Goal: Task Accomplishment & Management: Manage account settings

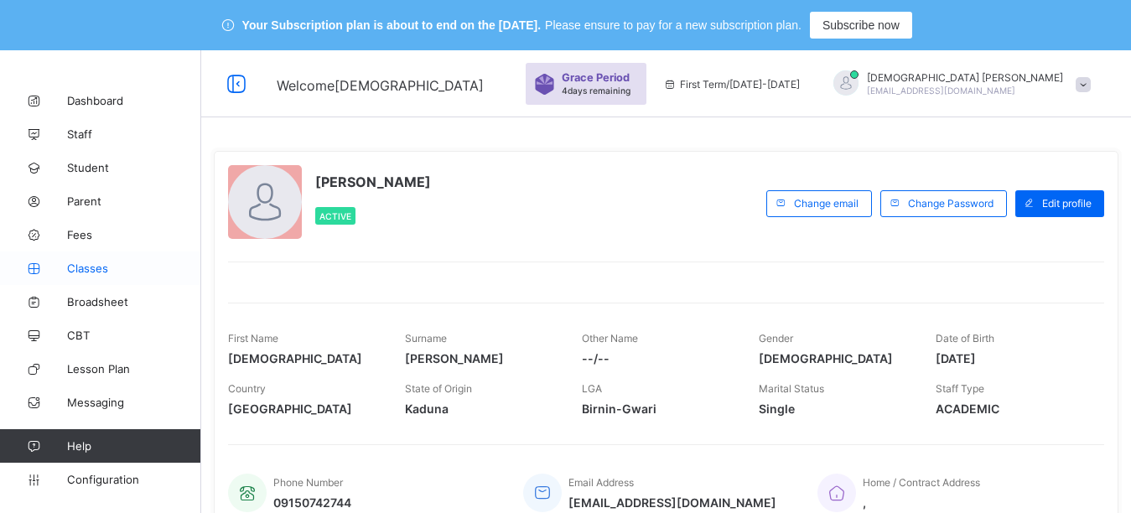
click at [85, 270] on span "Classes" at bounding box center [134, 268] width 134 height 13
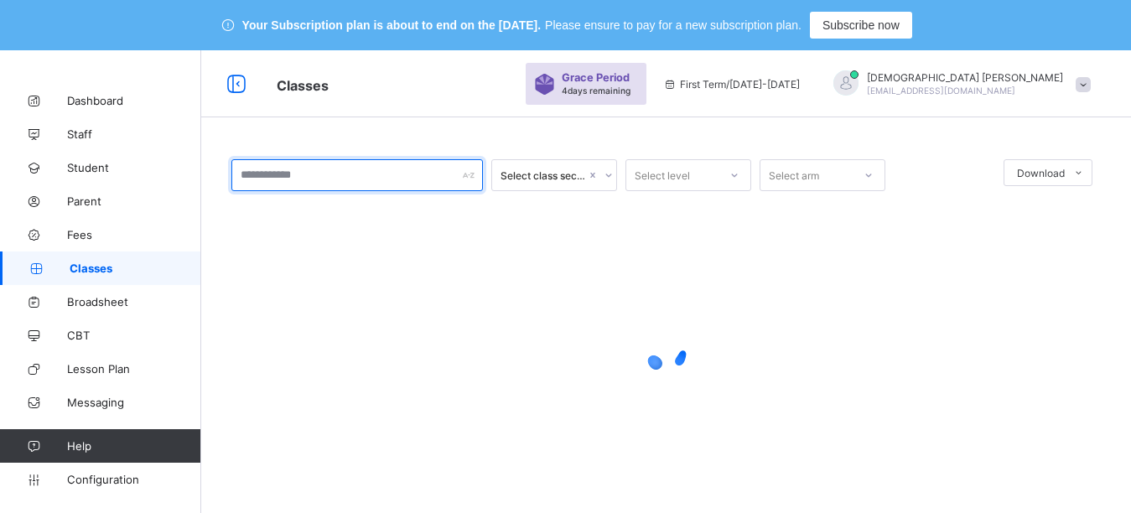
click at [306, 172] on input "text" at bounding box center [357, 175] width 252 height 32
type input "***"
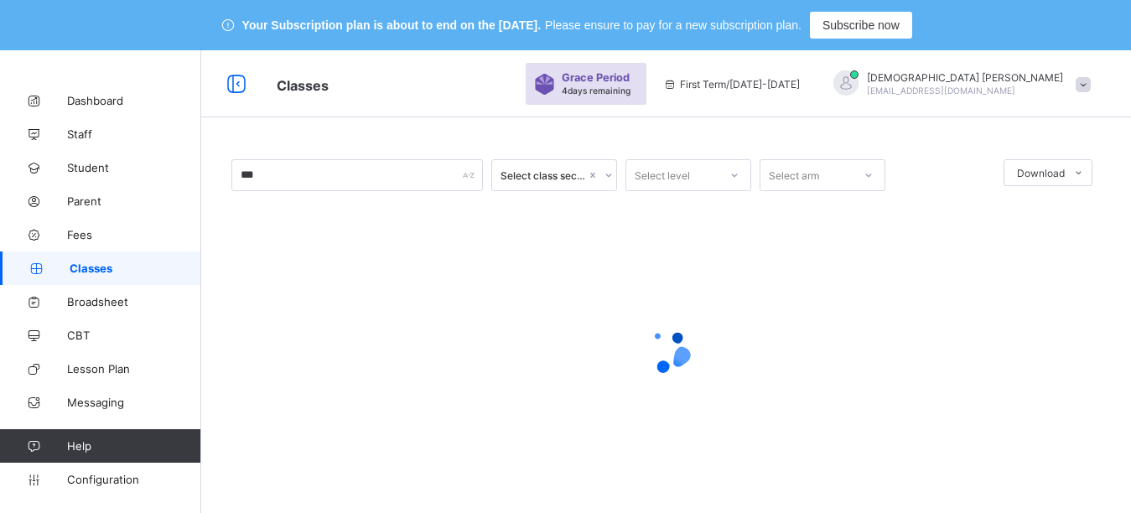
click at [434, 130] on div "*** Select class section Select level Select arm Download Pdf Report Excel Repo…" at bounding box center [666, 306] width 930 height 513
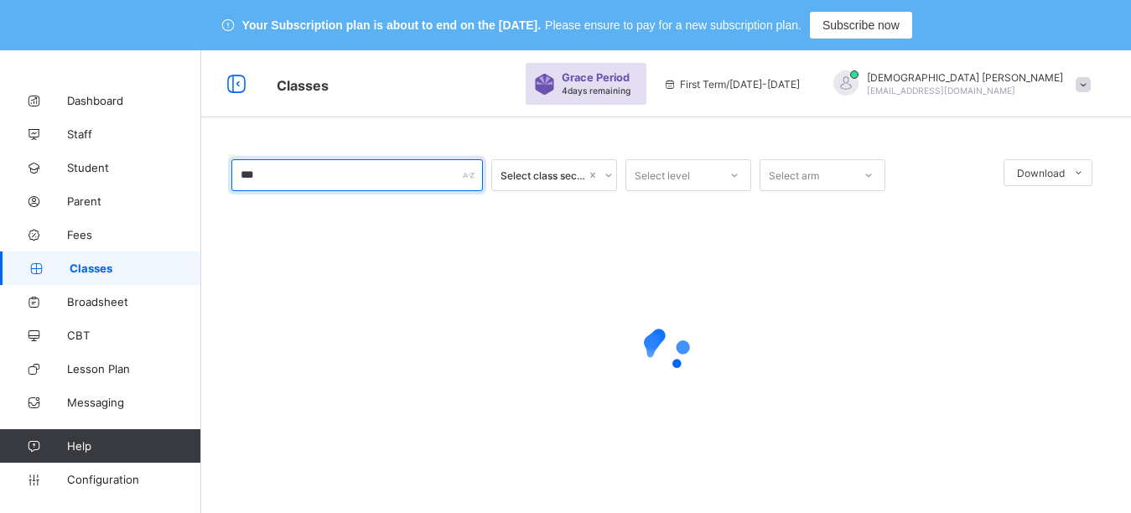
click at [324, 170] on input "***" at bounding box center [357, 175] width 252 height 32
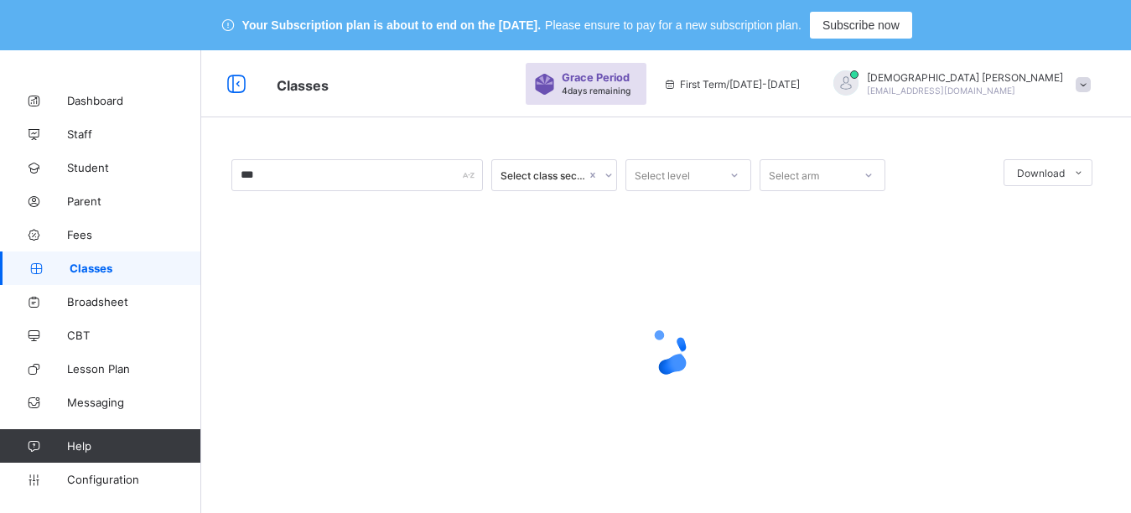
click at [357, 127] on div "*** Select class section Select level Select arm Download Pdf Report Excel Repo…" at bounding box center [666, 306] width 930 height 513
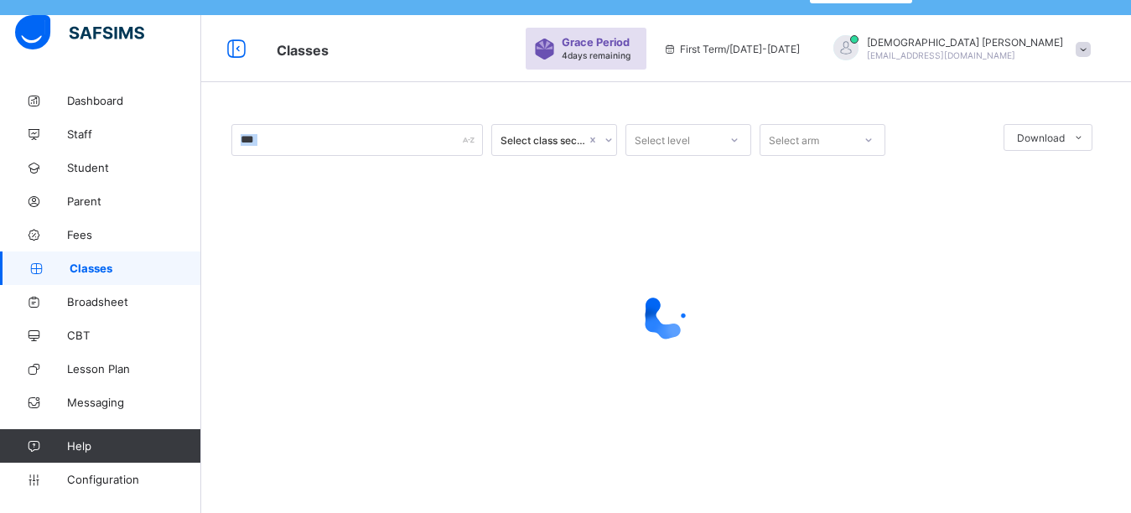
scroll to position [50, 0]
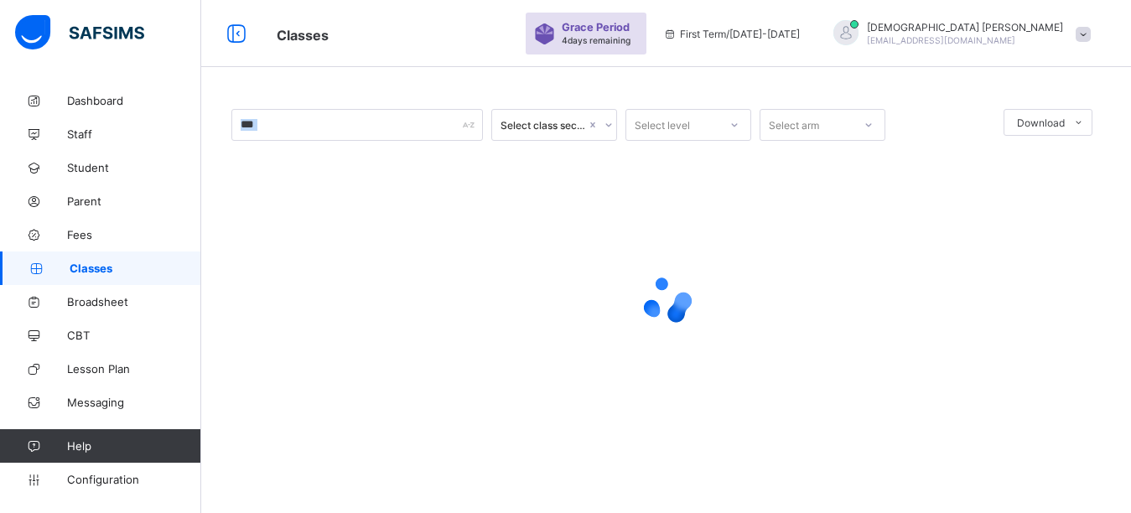
click at [317, 78] on div "*** Select class section Select level Select arm Download Pdf Report Excel Repo…" at bounding box center [666, 256] width 930 height 513
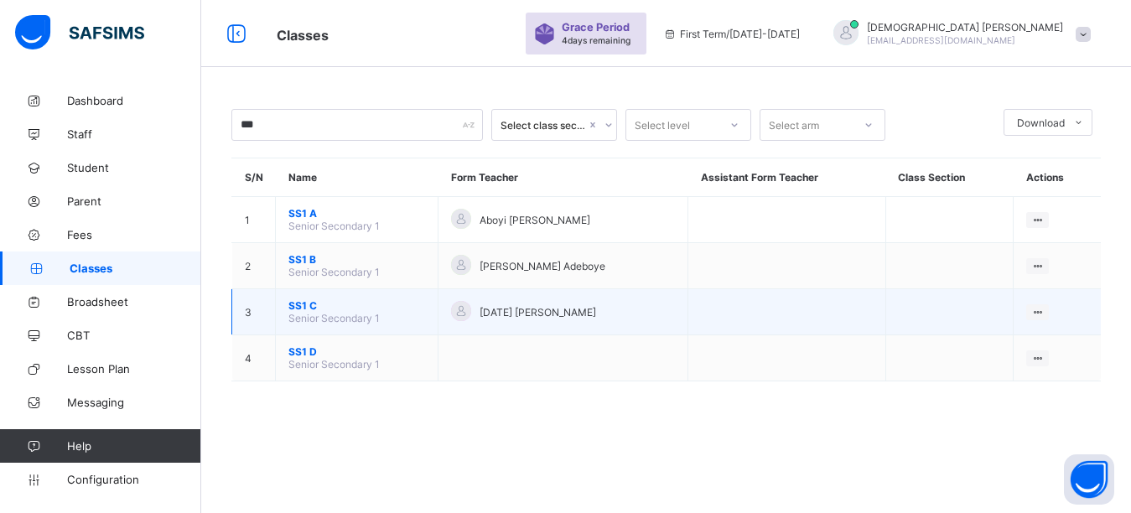
click at [304, 309] on span "SS1 C" at bounding box center [356, 305] width 137 height 13
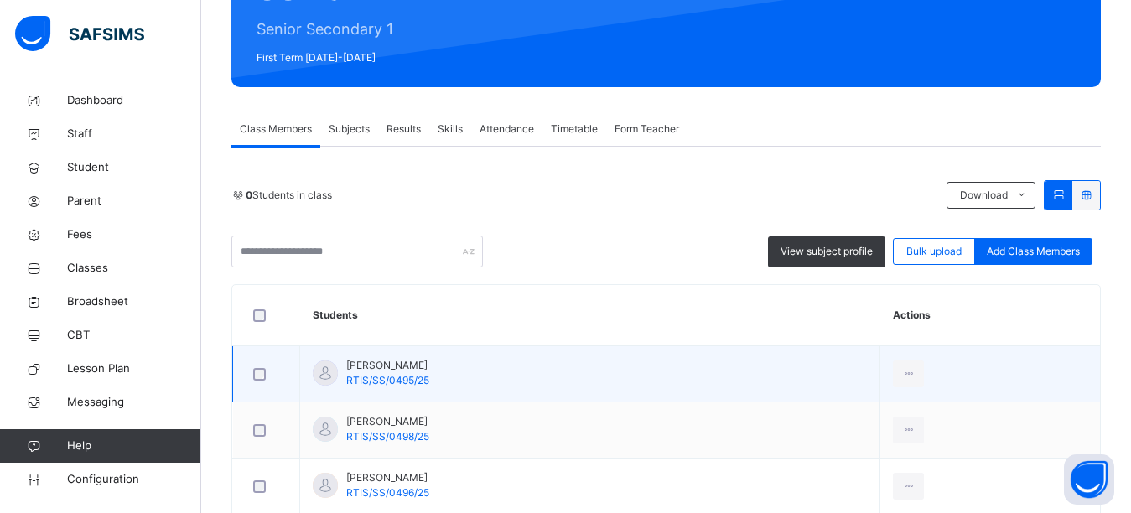
scroll to position [460, 0]
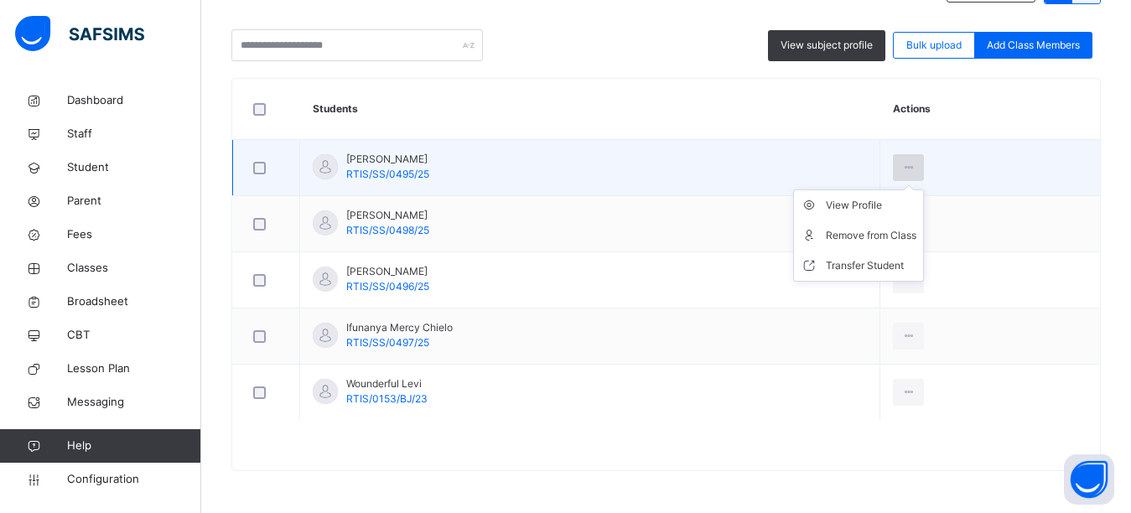
click at [916, 172] on icon at bounding box center [908, 167] width 14 height 15
click at [891, 268] on div "Transfer Student" at bounding box center [871, 265] width 91 height 17
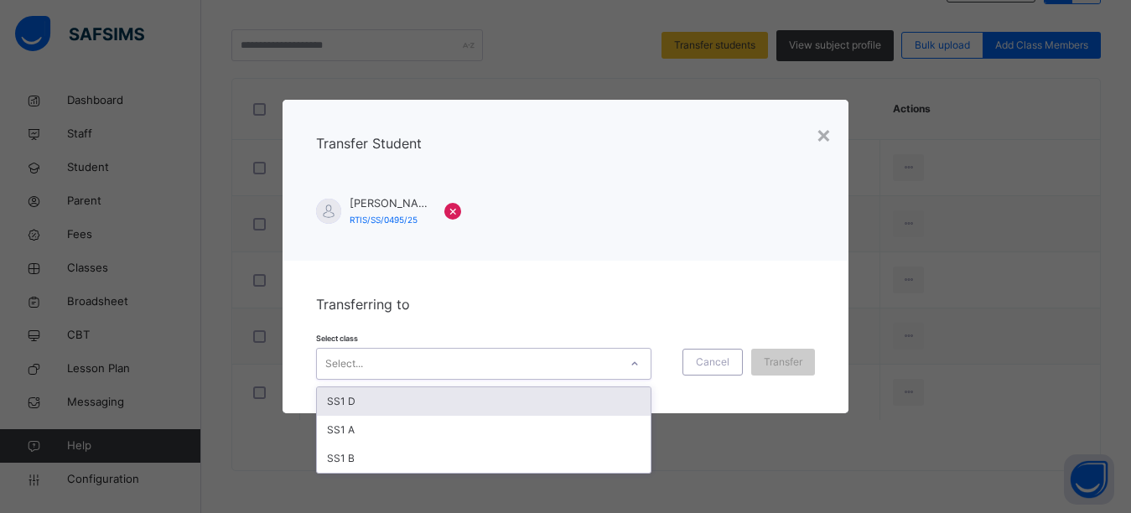
click at [375, 370] on div "Select..." at bounding box center [468, 364] width 302 height 26
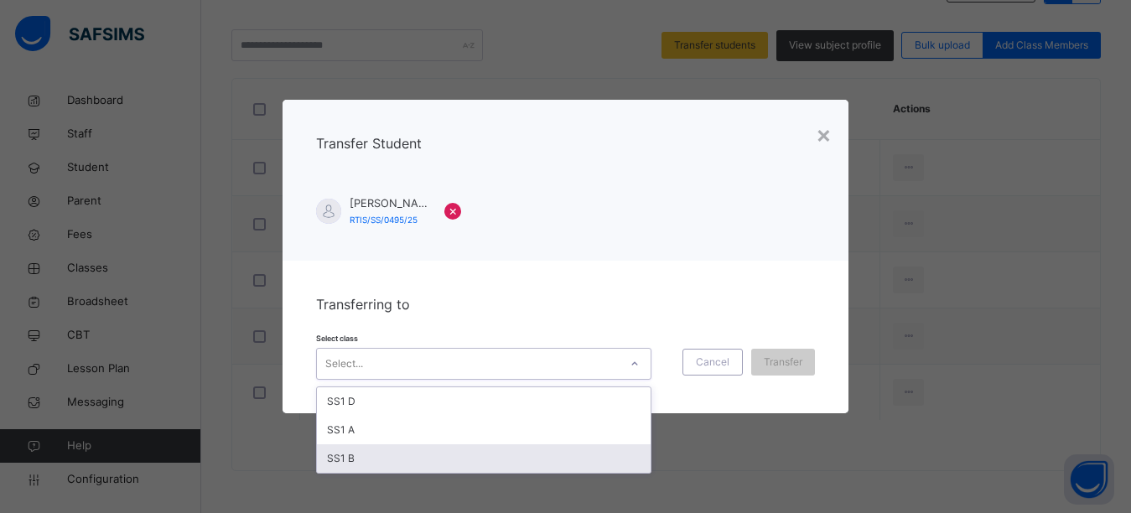
click at [340, 454] on div "SS1 B" at bounding box center [484, 458] width 334 height 29
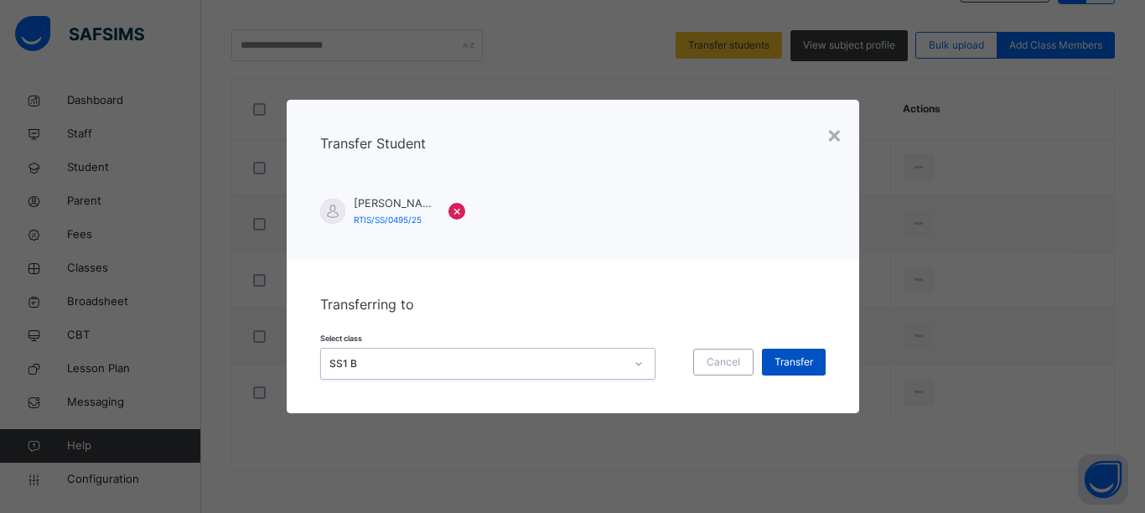
click at [785, 356] on span "Transfer" at bounding box center [794, 362] width 39 height 15
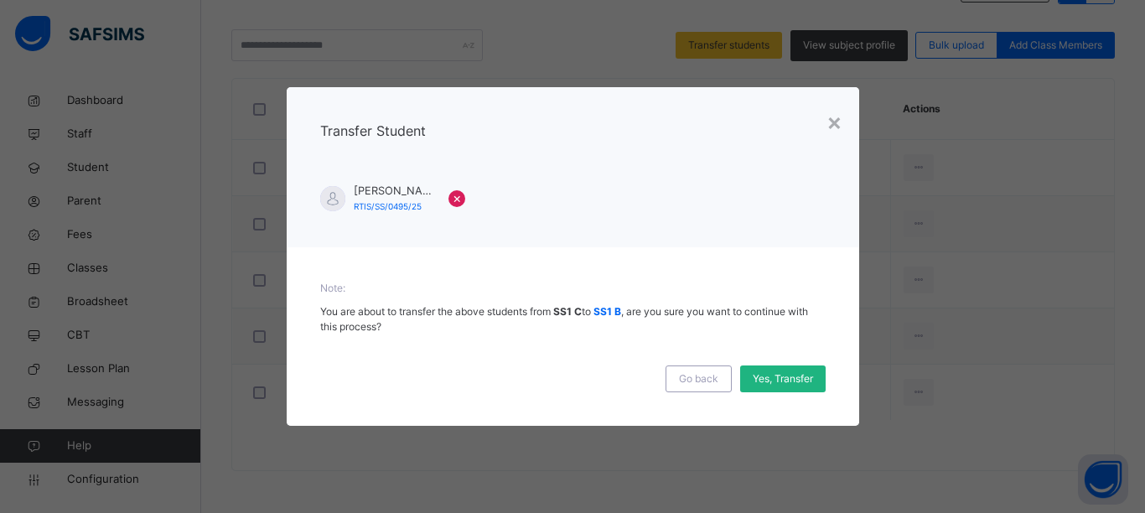
click at [782, 380] on span "Yes, Transfer" at bounding box center [783, 378] width 60 height 15
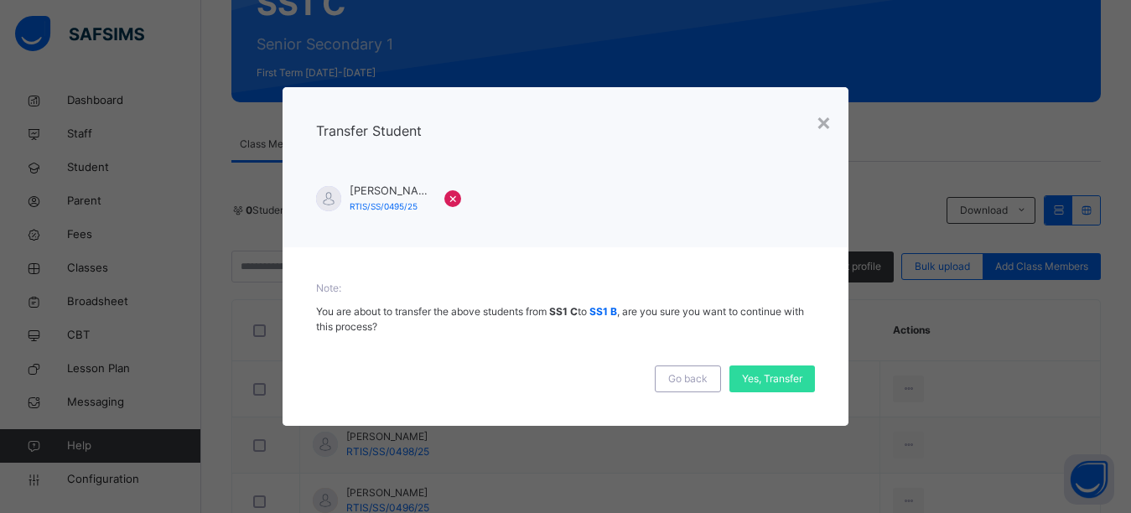
scroll to position [208, 0]
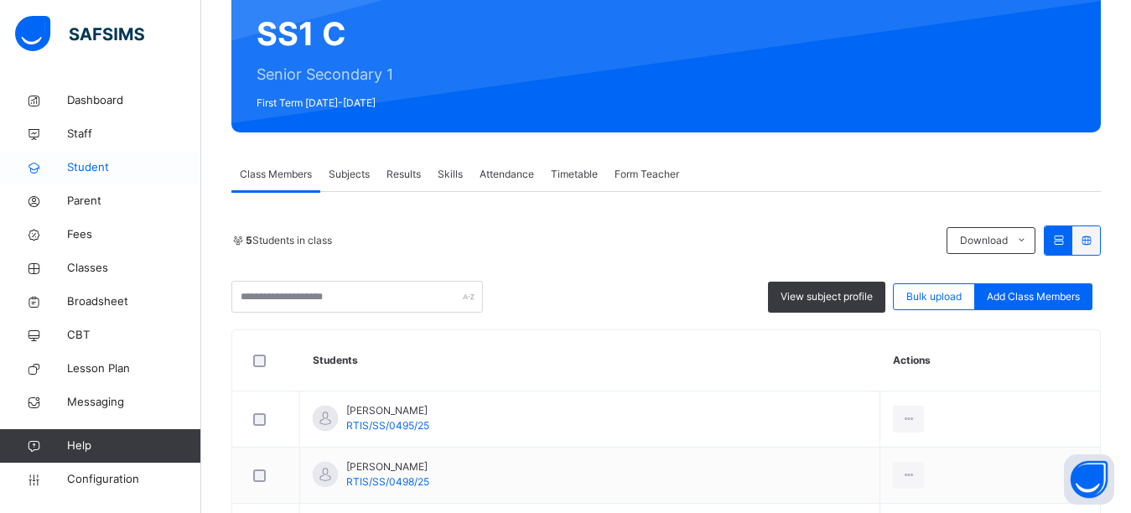
click at [110, 175] on span "Student" at bounding box center [134, 167] width 134 height 17
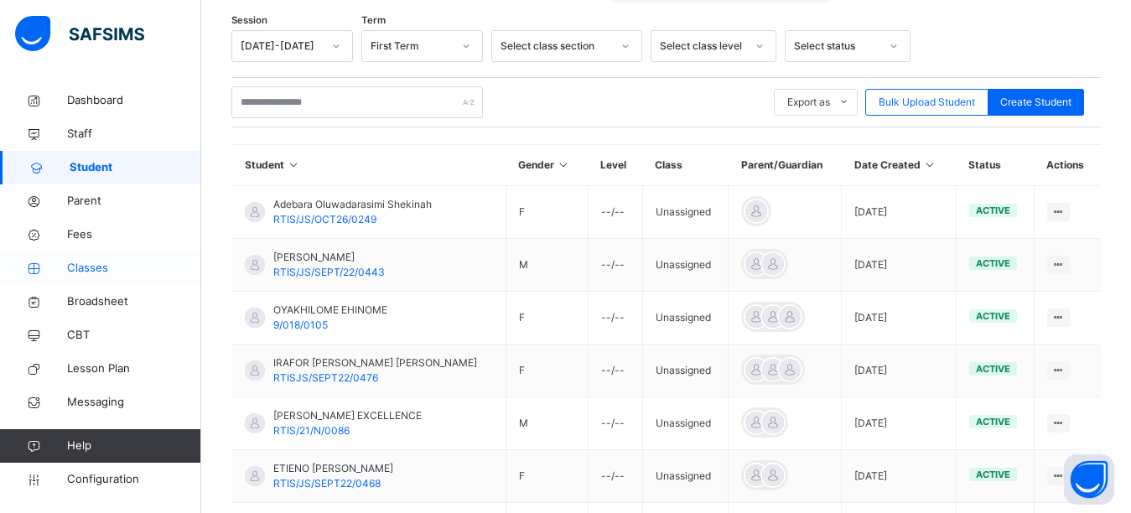
scroll to position [292, 0]
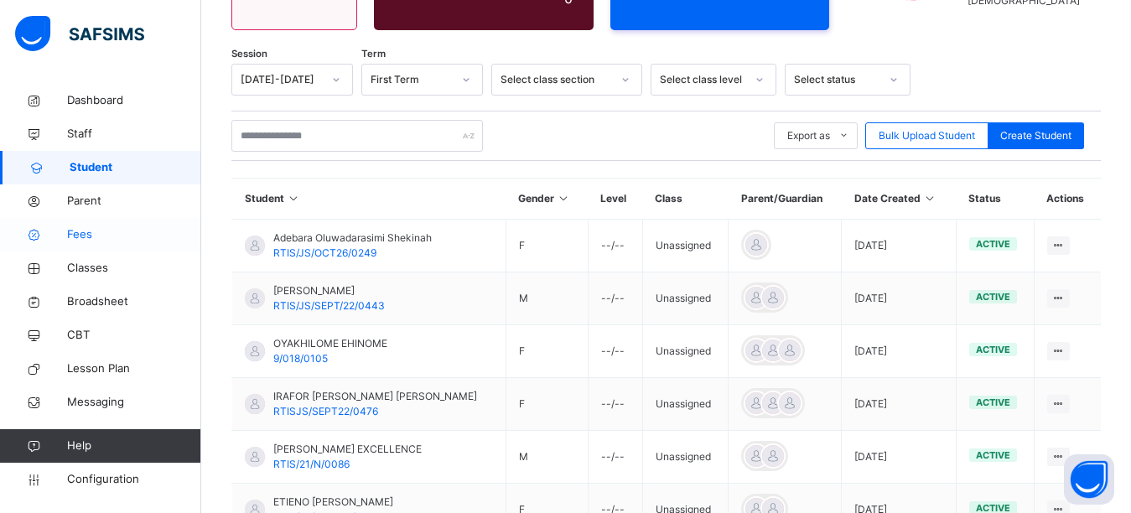
click at [97, 236] on span "Fees" at bounding box center [134, 234] width 134 height 17
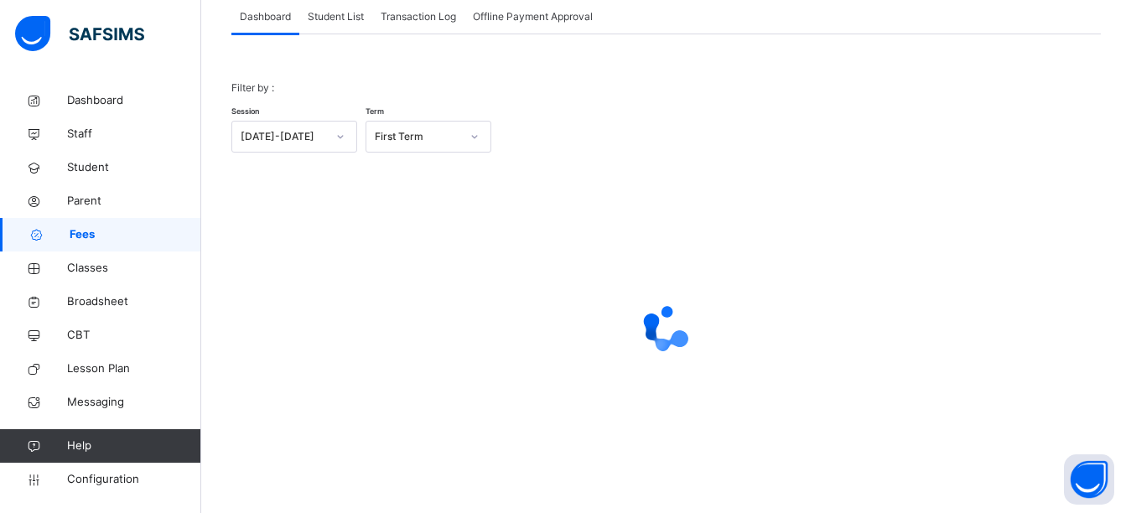
scroll to position [159, 0]
click at [325, 13] on span "Student List" at bounding box center [336, 16] width 56 height 15
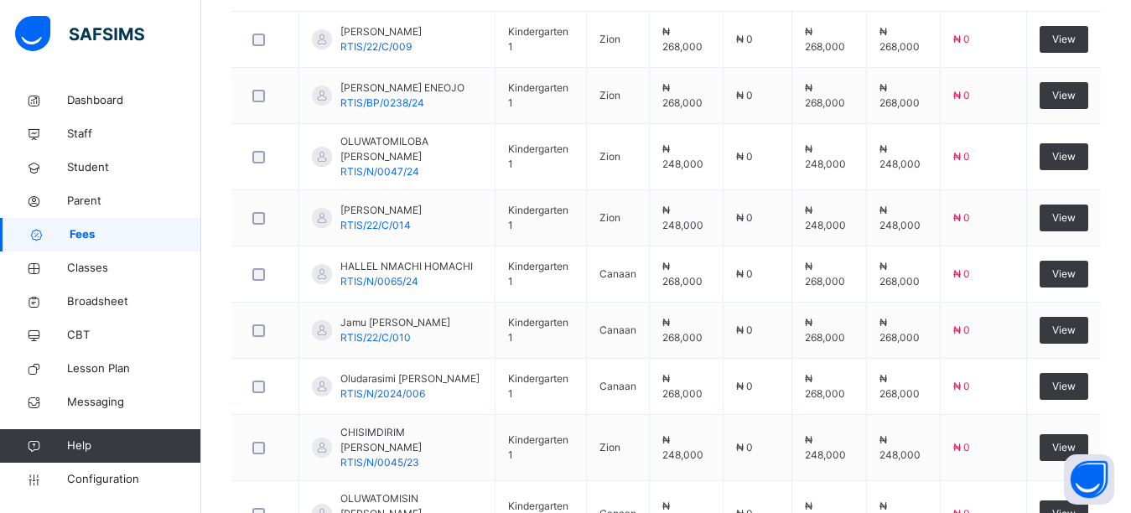
scroll to position [164, 0]
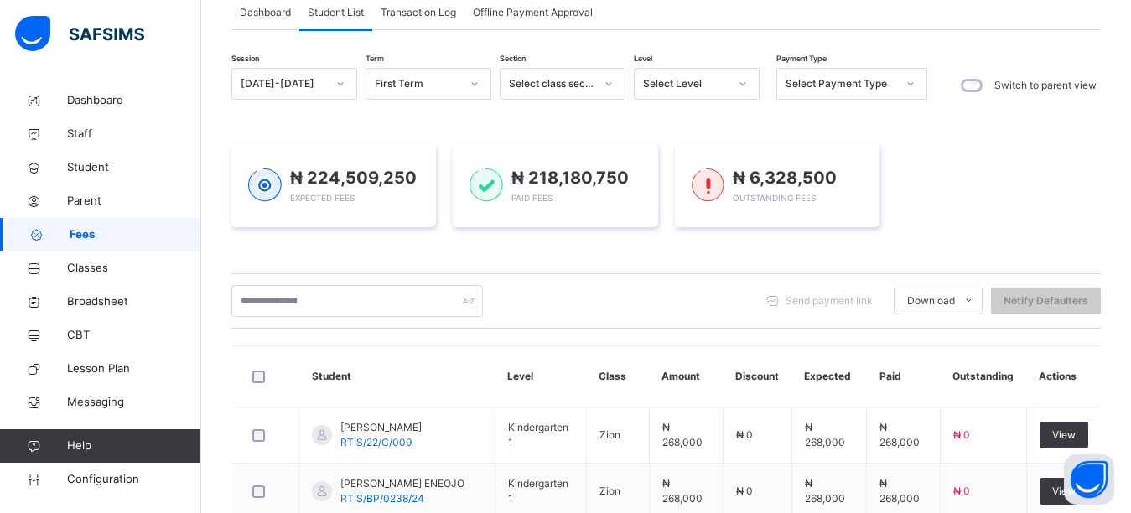
click at [398, 10] on span "Transaction Log" at bounding box center [418, 12] width 75 height 15
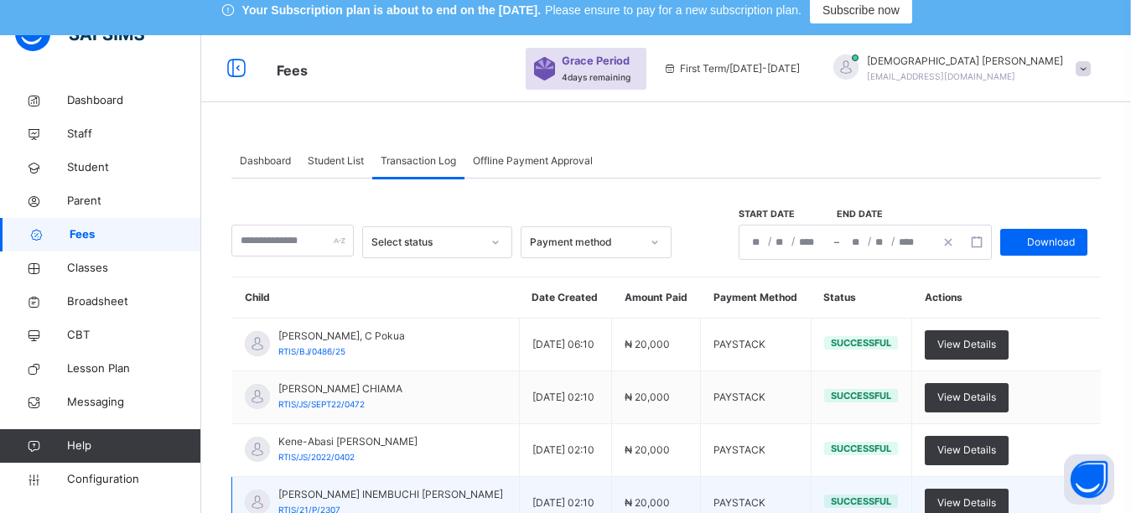
scroll to position [0, 0]
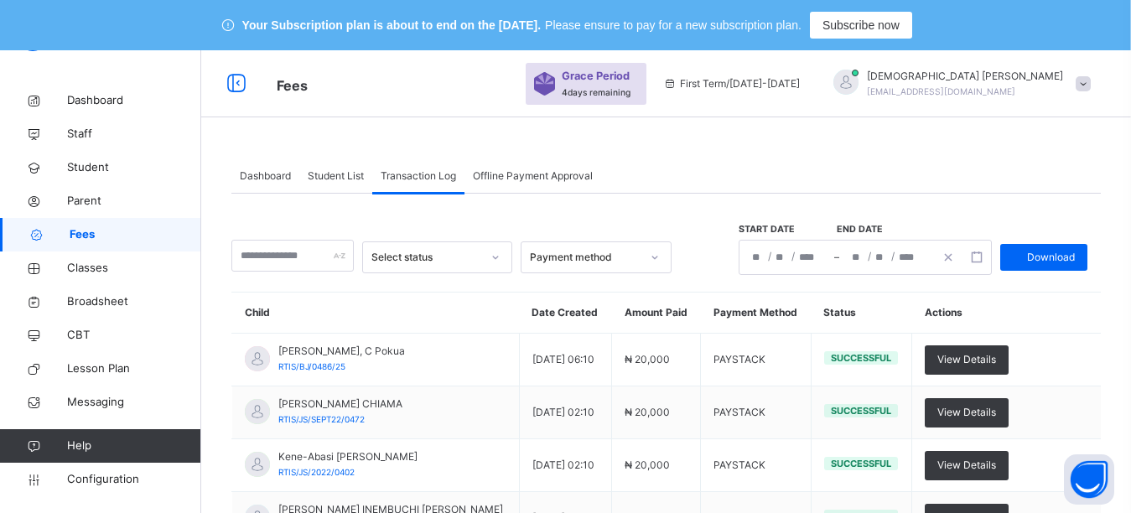
click at [440, 255] on div "Select status" at bounding box center [426, 257] width 111 height 15
click at [444, 295] on div "Successful" at bounding box center [437, 295] width 149 height 29
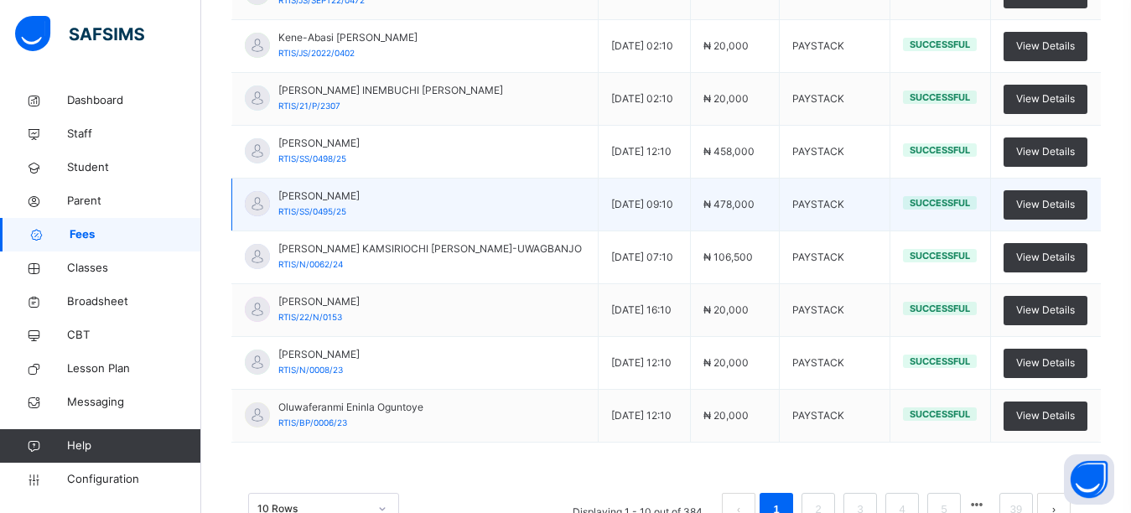
scroll to position [335, 0]
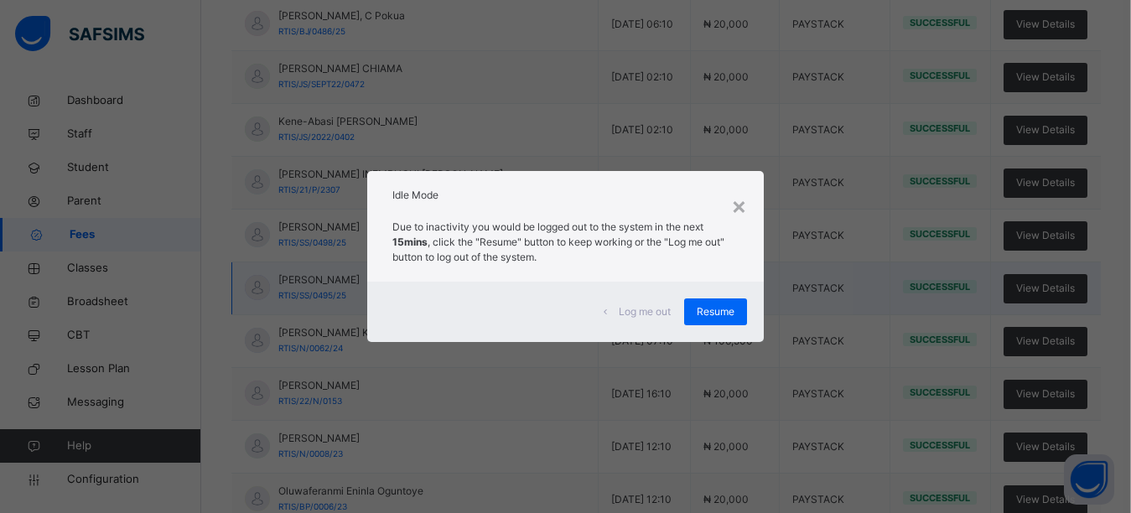
click at [731, 312] on span "Resume" at bounding box center [716, 311] width 38 height 15
click at [715, 308] on td "₦ 478,000" at bounding box center [735, 288] width 89 height 53
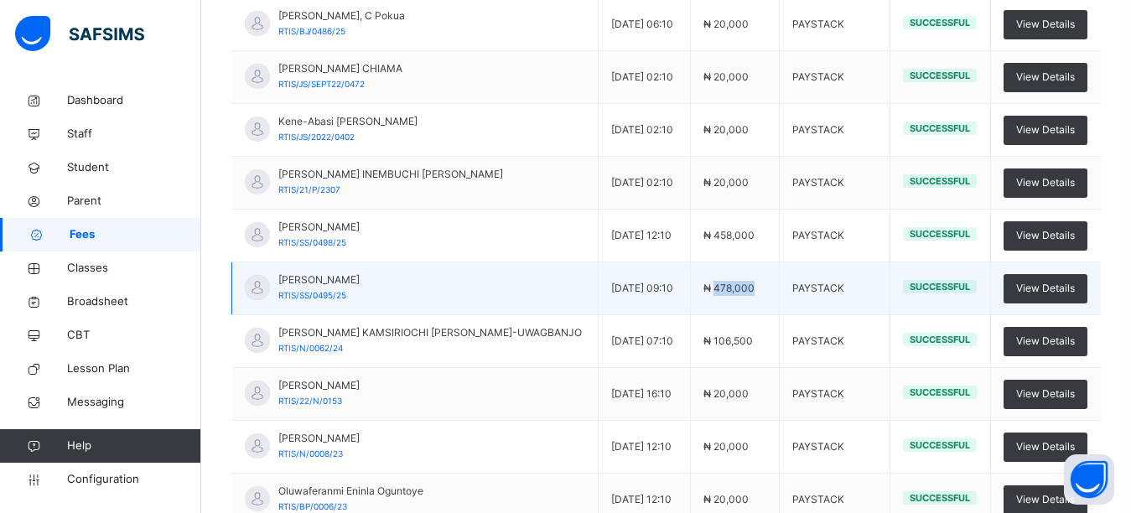
click at [715, 308] on td "₦ 478,000" at bounding box center [735, 288] width 89 height 53
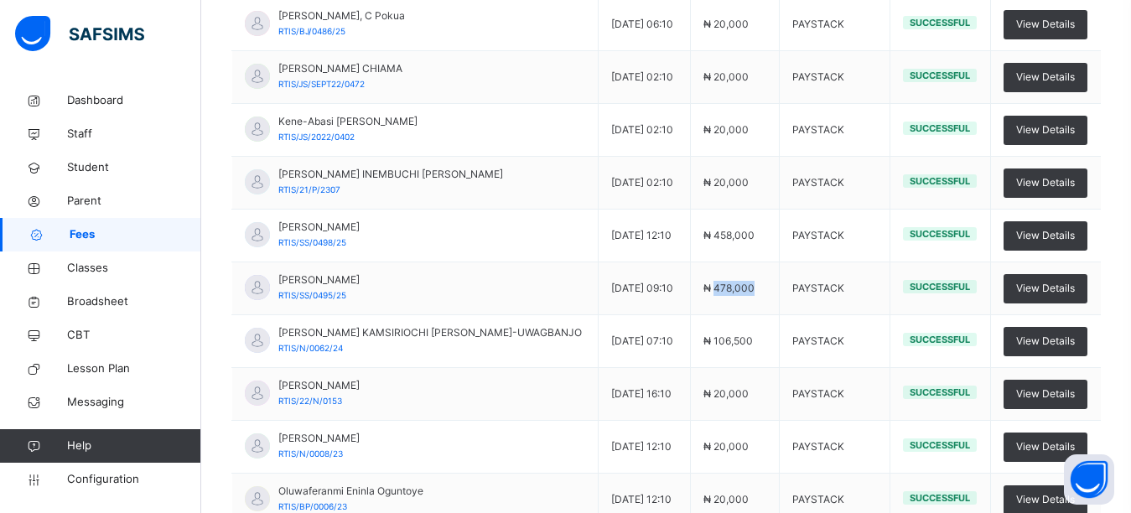
click at [86, 235] on span "Fees" at bounding box center [136, 234] width 132 height 17
click at [106, 235] on span "Fees" at bounding box center [136, 234] width 132 height 17
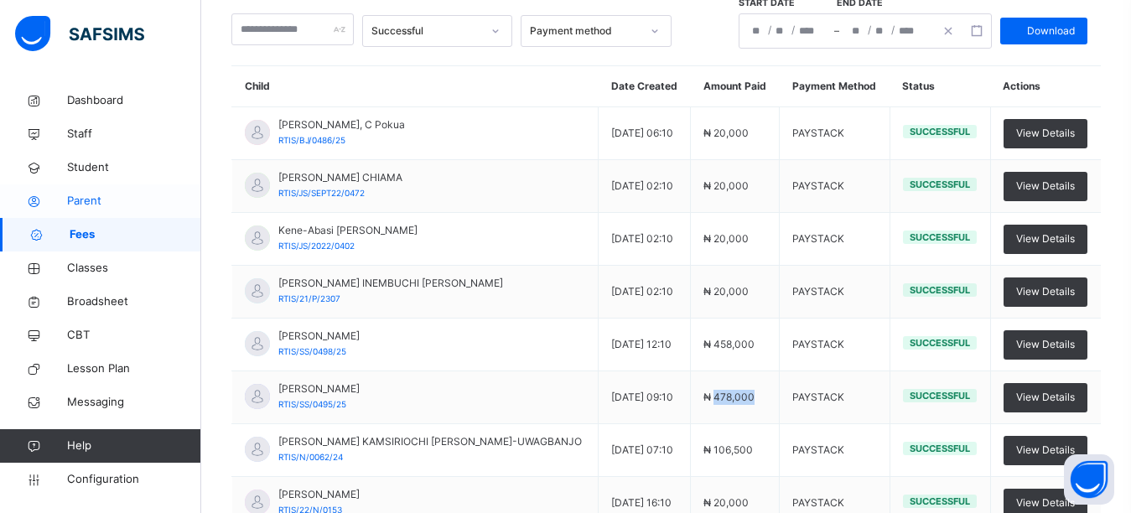
scroll to position [139, 0]
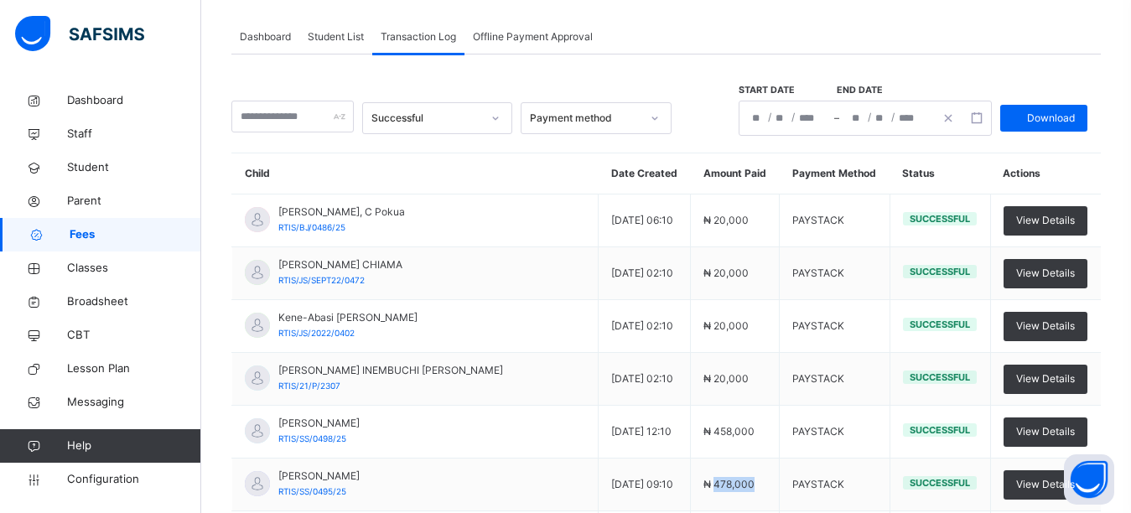
click at [106, 236] on span "Fees" at bounding box center [136, 234] width 132 height 17
click at [310, 38] on span "Student List" at bounding box center [336, 36] width 56 height 15
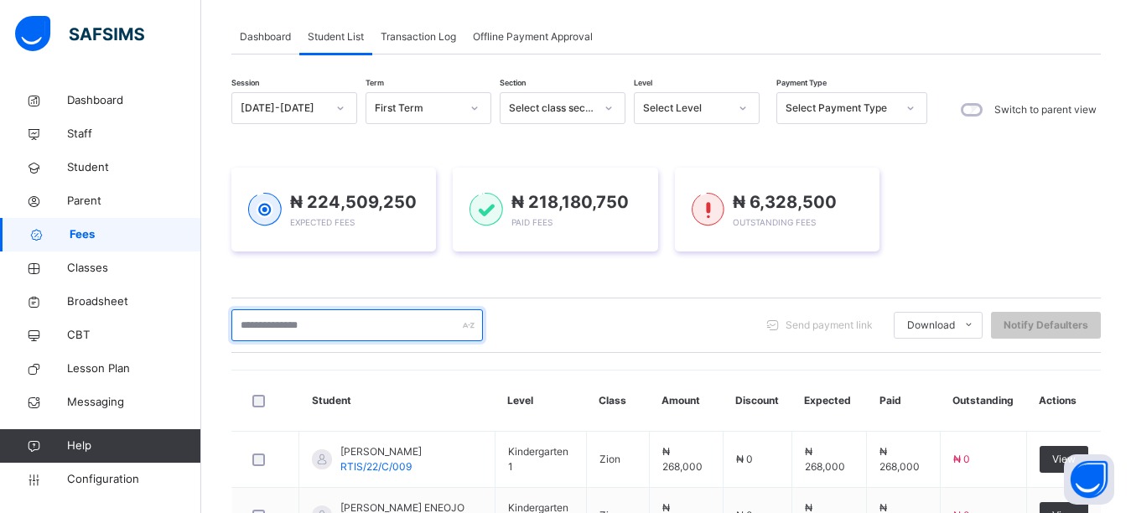
click at [261, 322] on input "text" at bounding box center [357, 325] width 252 height 32
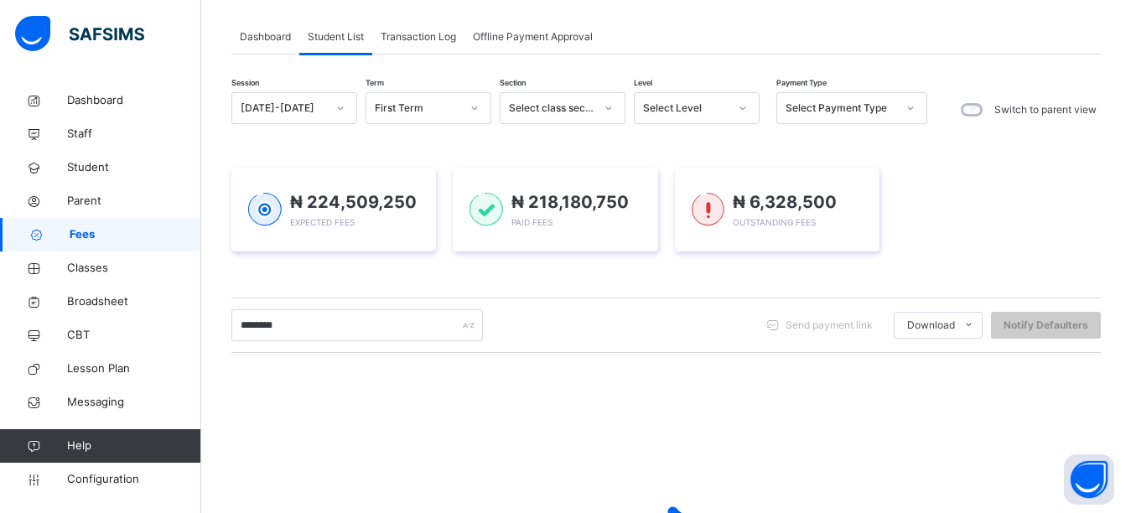
click at [315, 283] on div "Session [DATE]-[DATE] Term First Term Section Select class section Level Select…" at bounding box center [666, 389] width 870 height 595
click at [359, 278] on div "Session [DATE]-[DATE] Term First Term Section Select class section Level Select…" at bounding box center [666, 389] width 870 height 595
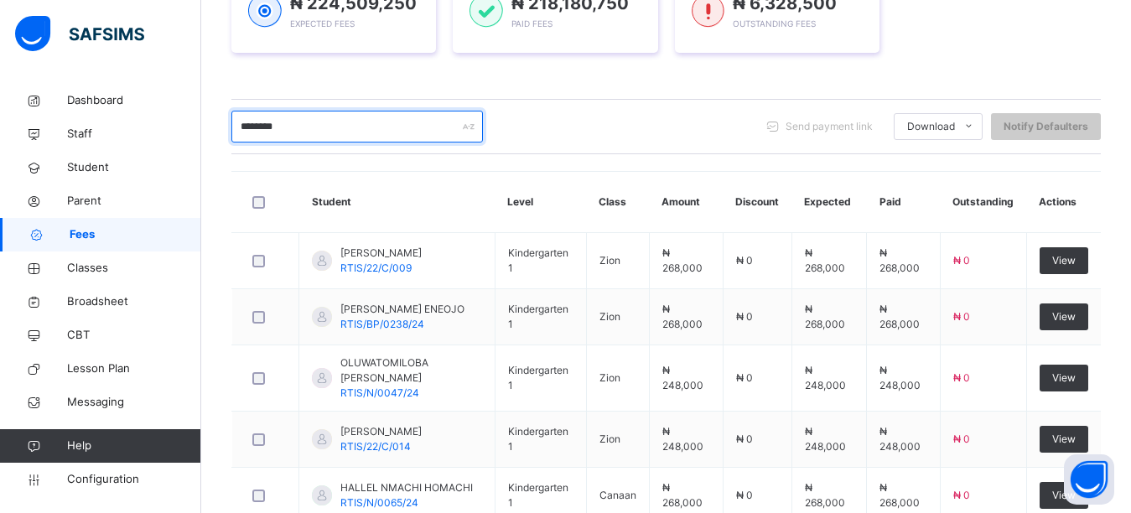
click at [351, 122] on input "********" at bounding box center [357, 127] width 252 height 32
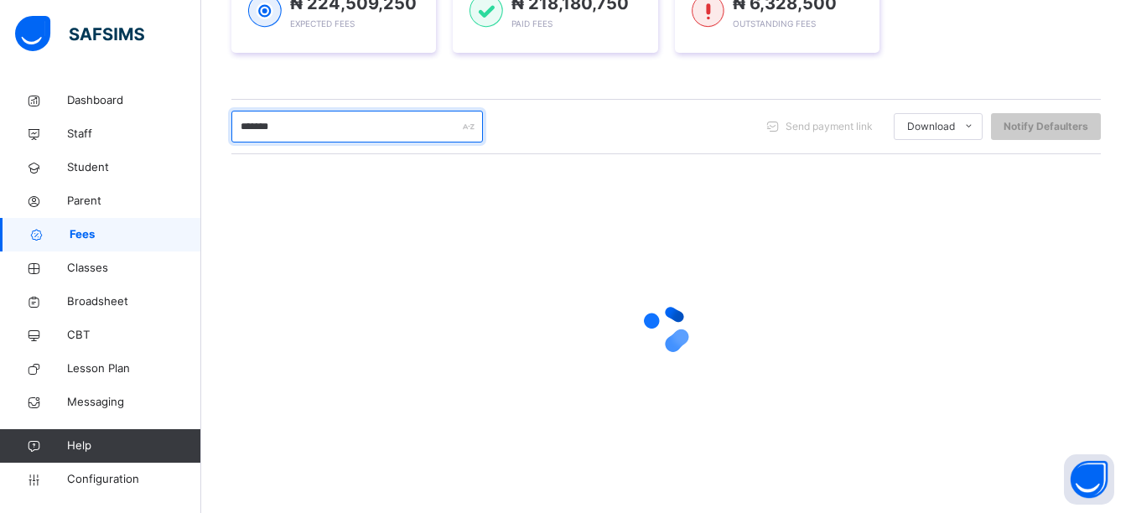
type input "********"
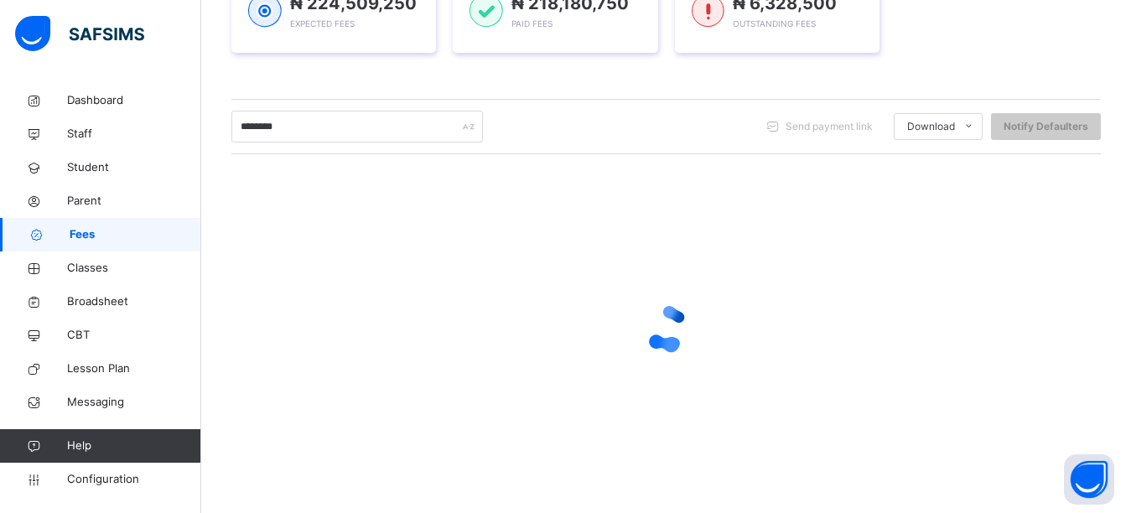
click at [423, 68] on div "₦ 224,509,250 Expected Fees ₦ 218,180,750 Paid Fees ₦ 6,328,500 Outstanding Fees" at bounding box center [666, 11] width 870 height 134
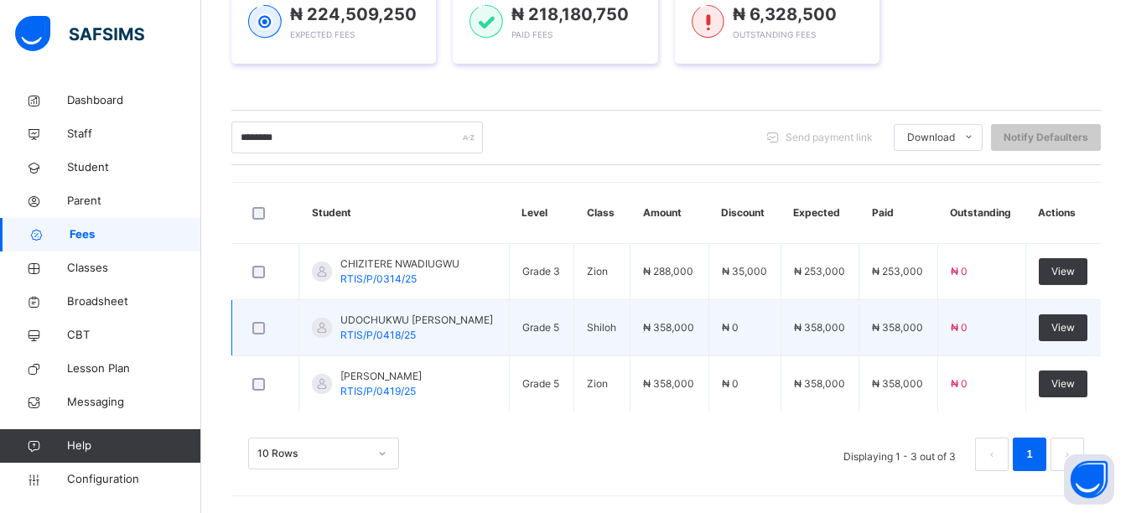
click at [419, 317] on span "UDOCHUKWU [PERSON_NAME]" at bounding box center [416, 320] width 153 height 15
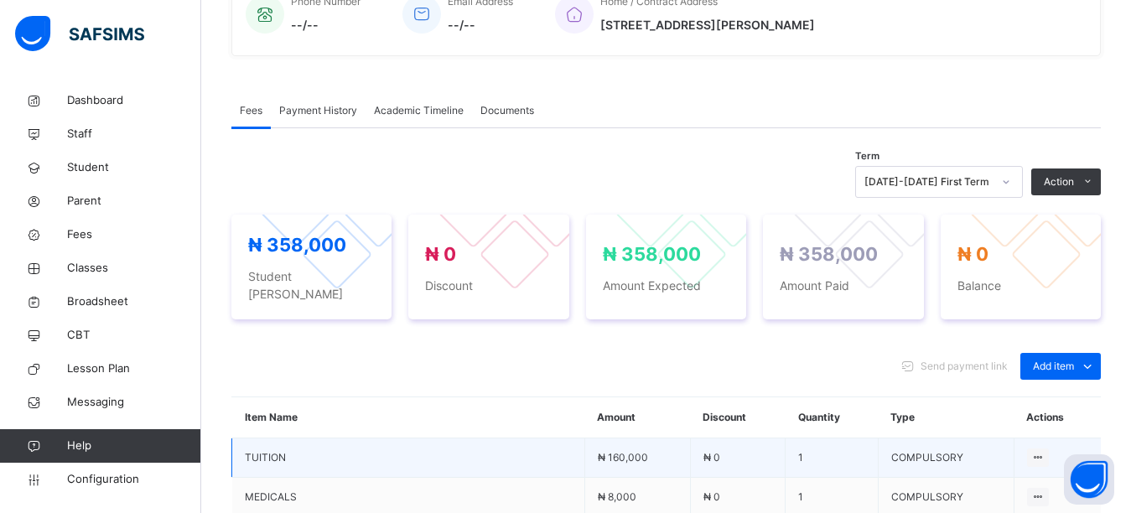
scroll to position [506, 0]
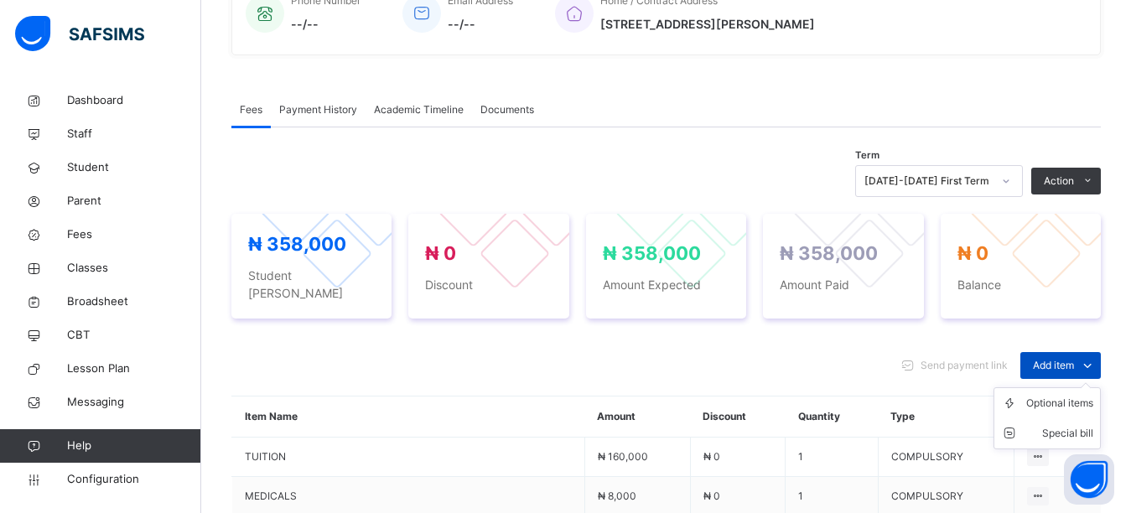
click at [1053, 358] on span "Add item" at bounding box center [1053, 365] width 41 height 15
click at [1056, 395] on div "Optional items" at bounding box center [1059, 403] width 67 height 17
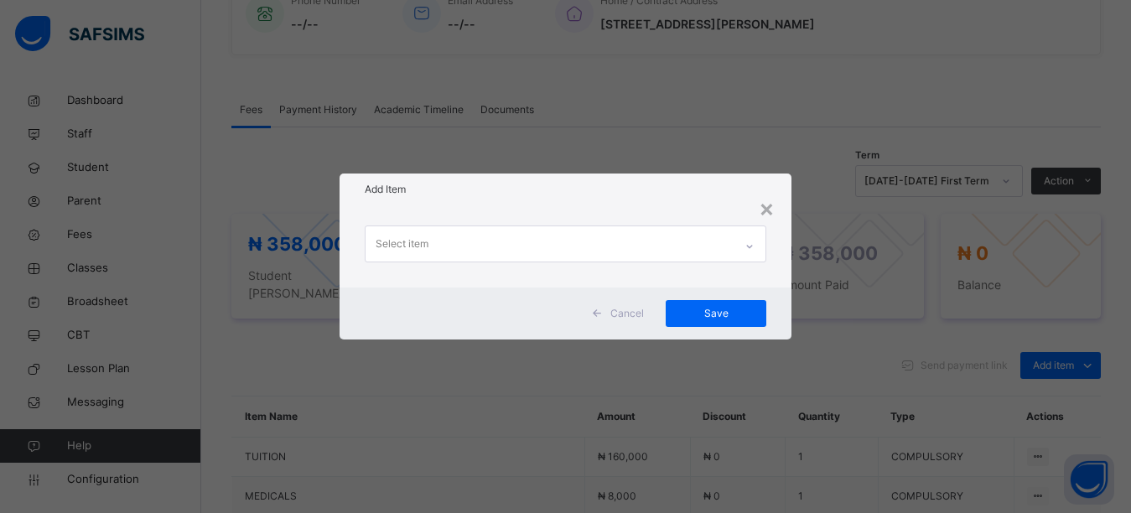
click at [449, 252] on div "Select item" at bounding box center [550, 243] width 369 height 35
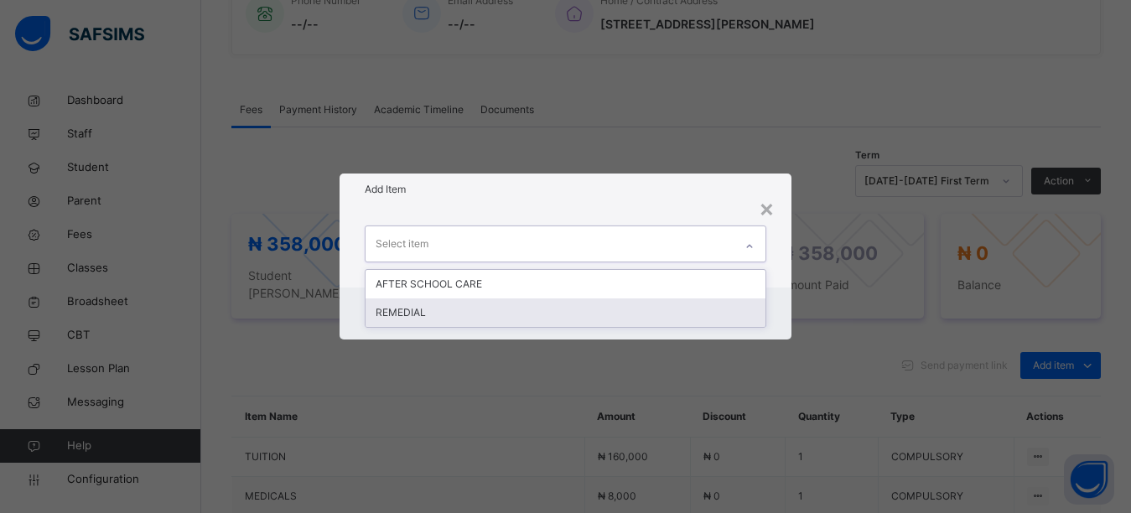
drag, startPoint x: 441, startPoint y: 318, endPoint x: 529, endPoint y: 310, distance: 88.4
click at [447, 316] on div "REMEDIAL" at bounding box center [566, 313] width 401 height 29
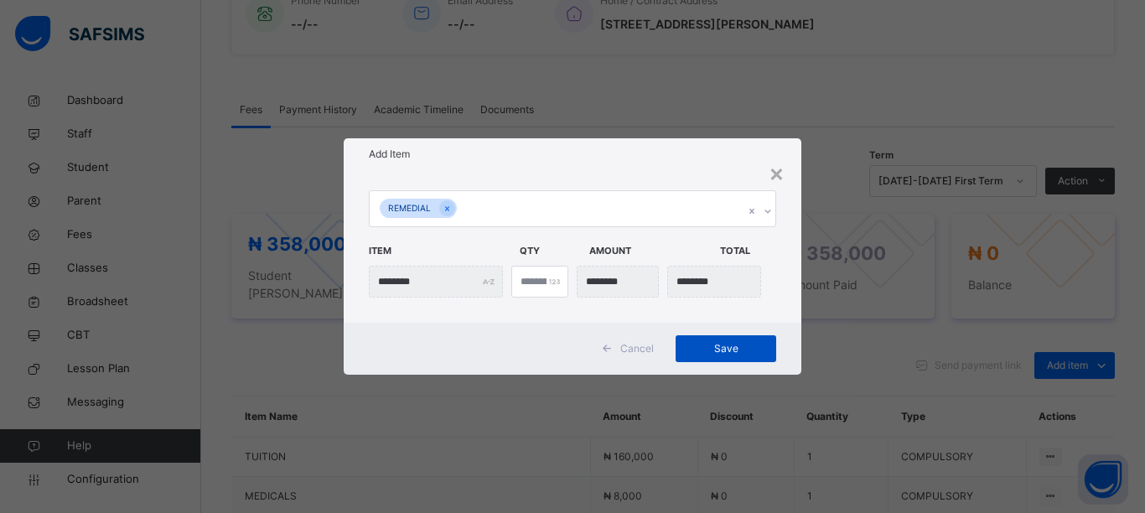
click at [718, 354] on span "Save" at bounding box center [725, 348] width 75 height 15
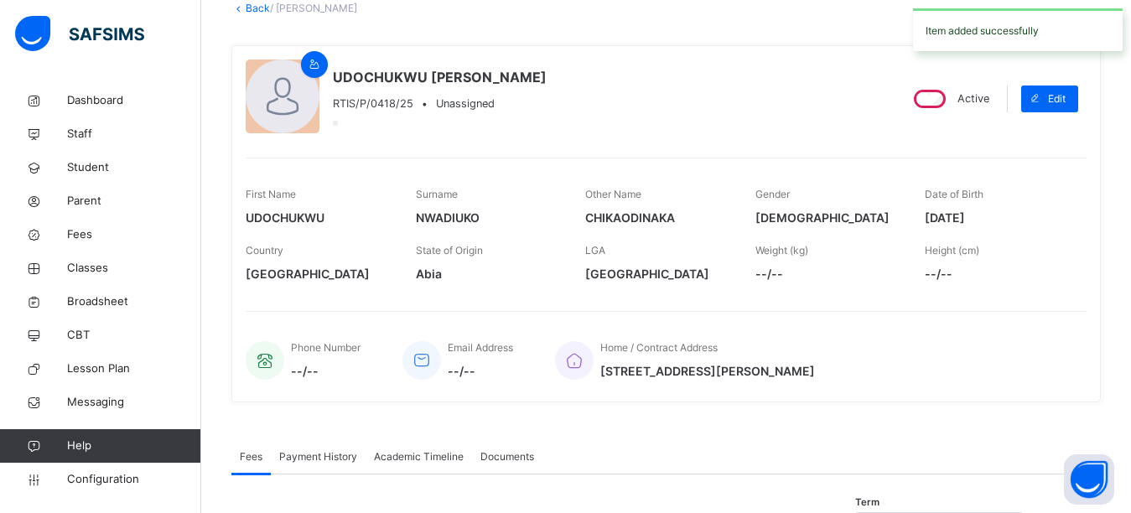
scroll to position [86, 0]
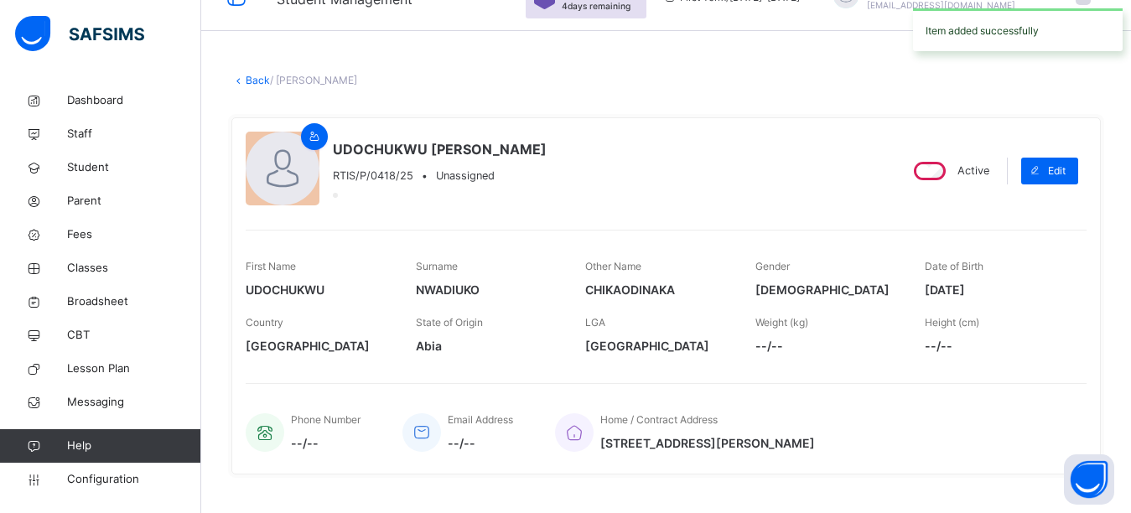
click at [252, 85] on link "Back" at bounding box center [258, 80] width 24 height 13
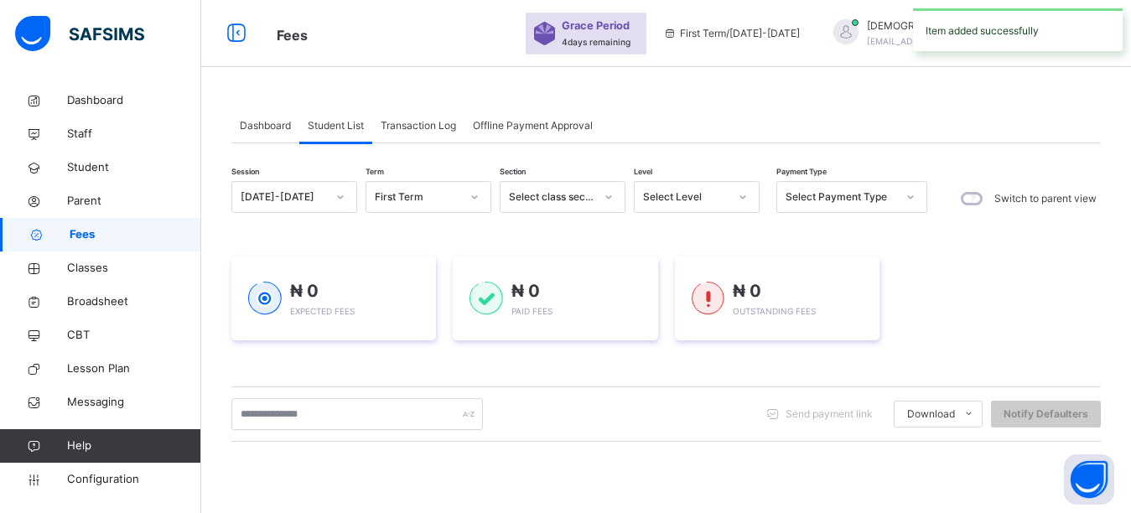
scroll to position [86, 0]
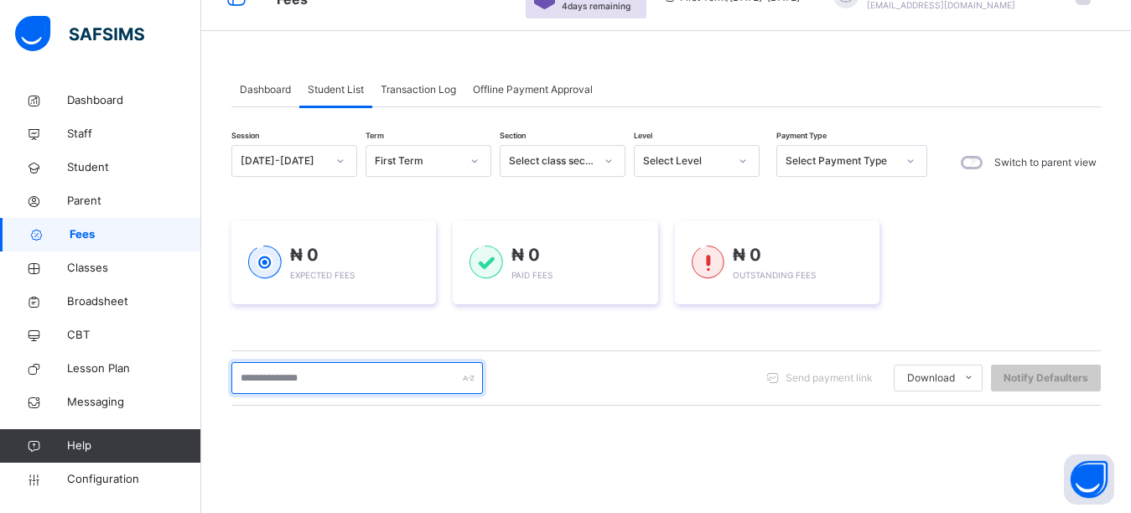
click at [328, 378] on input "text" at bounding box center [357, 378] width 252 height 32
type input "********"
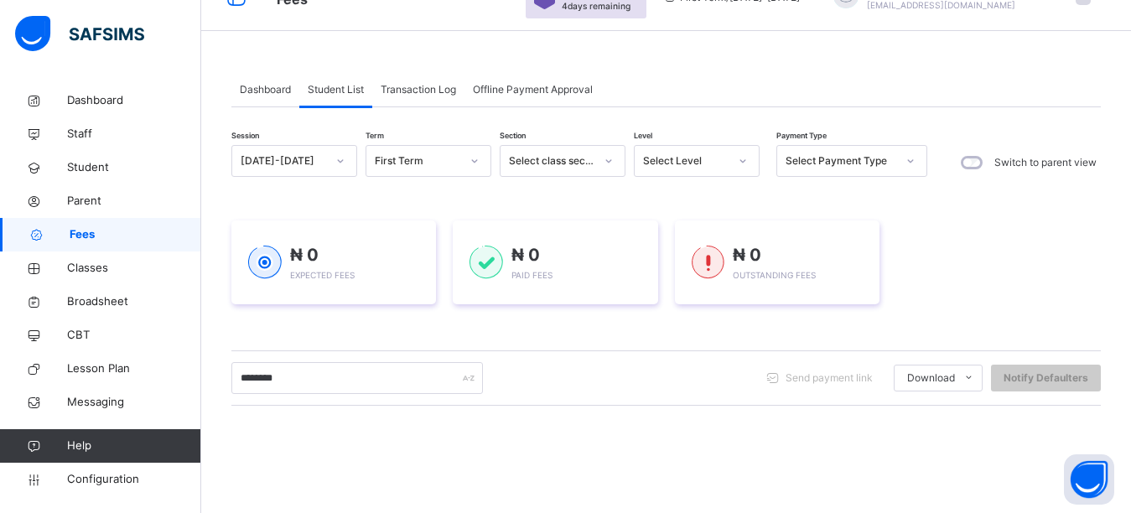
click at [335, 326] on div "₦ 0 Expected Fees ₦ 0 Paid Fees ₦ 0 Outstanding Fees" at bounding box center [666, 262] width 870 height 134
click at [285, 215] on div "₦ 0 Expected Fees ₦ 0 Paid Fees ₦ 0 Outstanding Fees" at bounding box center [666, 262] width 870 height 134
click at [291, 190] on div "Session [DATE]-[DATE] Term First Term Section Select class section Level Select…" at bounding box center [666, 442] width 870 height 595
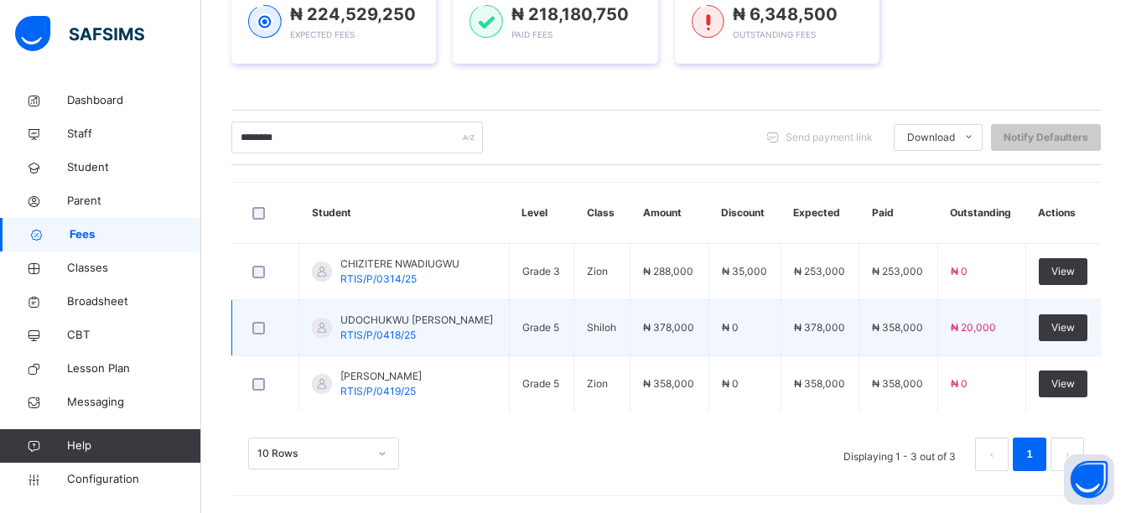
scroll to position [347, 0]
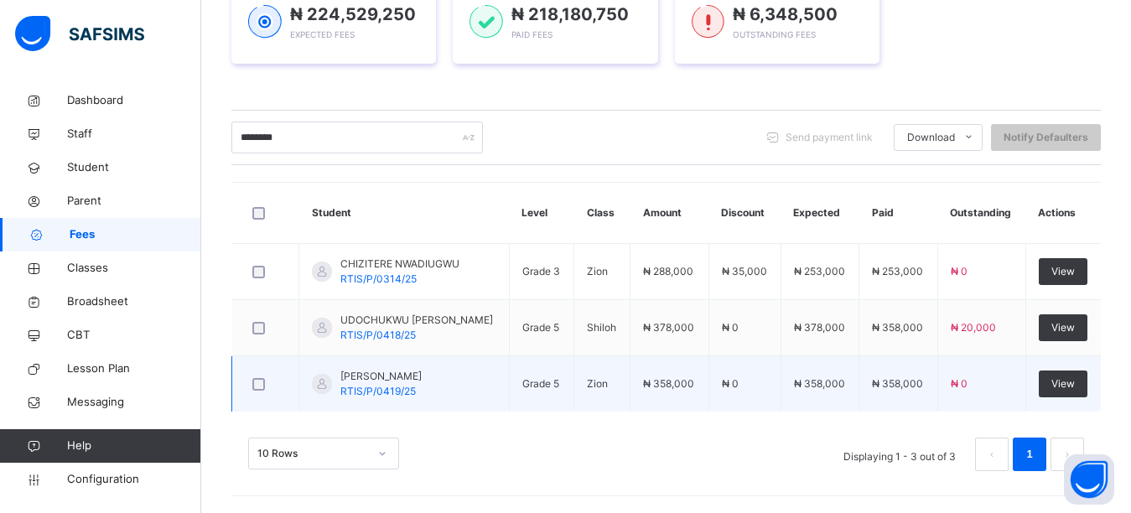
click at [364, 382] on span "[PERSON_NAME]" at bounding box center [380, 376] width 81 height 15
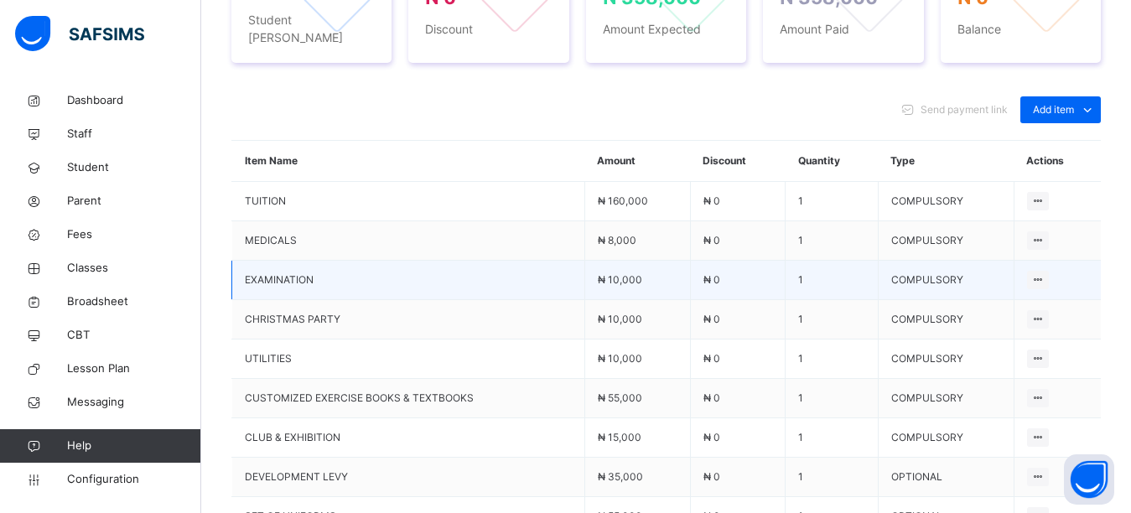
scroll to position [766, 0]
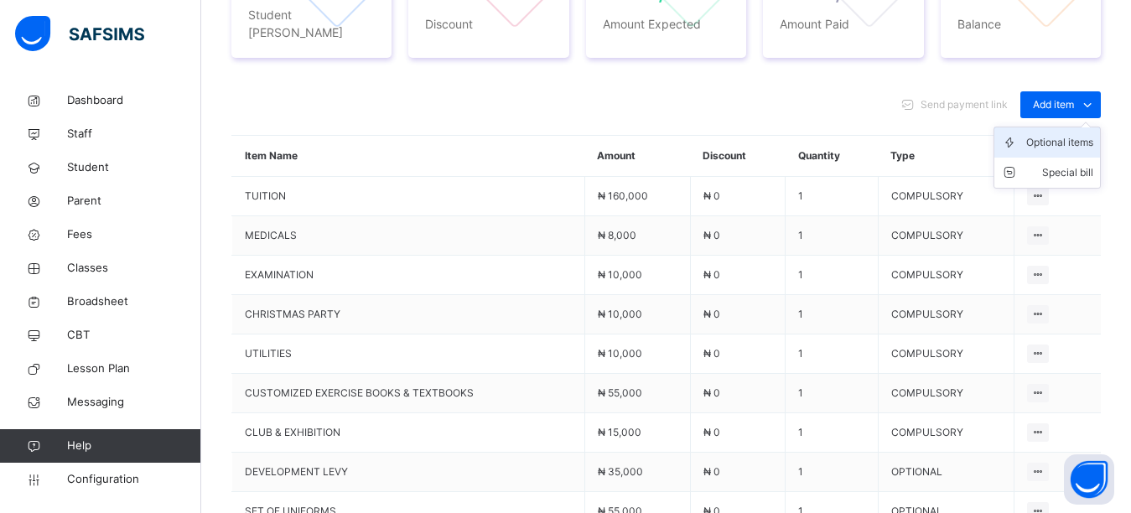
click at [1073, 137] on li "Optional items" at bounding box center [1048, 142] width 106 height 30
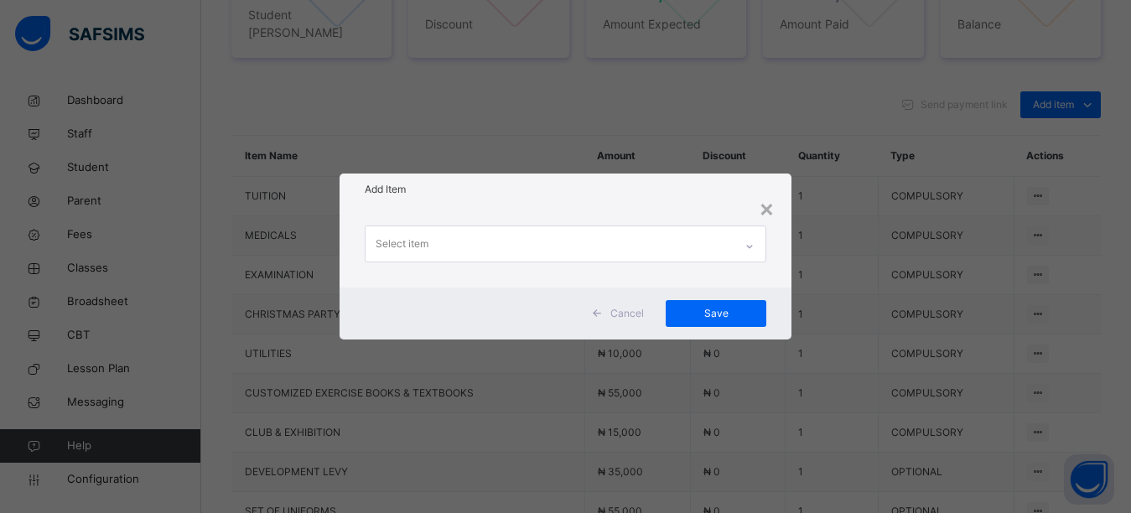
click at [501, 242] on div "Select item" at bounding box center [550, 243] width 369 height 35
drag, startPoint x: 519, startPoint y: 209, endPoint x: 506, endPoint y: 244, distance: 37.4
click at [519, 210] on div "Select item" at bounding box center [566, 246] width 453 height 82
click at [506, 241] on div "Select item" at bounding box center [550, 243] width 369 height 35
drag, startPoint x: 497, startPoint y: 201, endPoint x: 485, endPoint y: 236, distance: 37.4
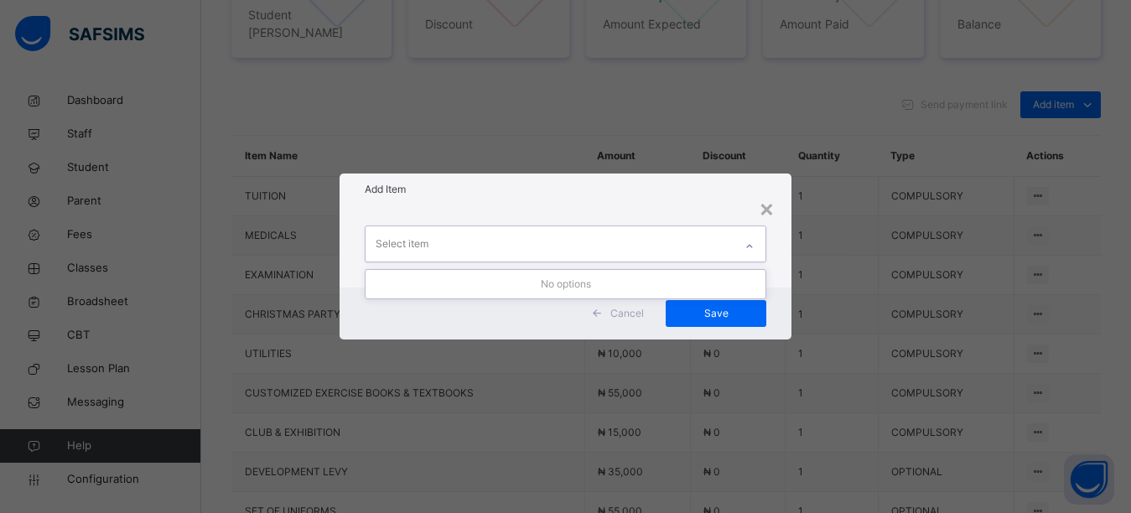
click at [491, 216] on div "× Add Item 0 results available. Use Up and Down to choose options, press Enter …" at bounding box center [566, 257] width 453 height 166
drag, startPoint x: 485, startPoint y: 240, endPoint x: 488, endPoint y: 205, distance: 34.5
click at [486, 237] on div "Select item" at bounding box center [550, 243] width 369 height 35
drag, startPoint x: 488, startPoint y: 204, endPoint x: 481, endPoint y: 237, distance: 34.2
click at [481, 233] on div "× Add Item 0 results available. Use Up and Down to choose options, press Enter …" at bounding box center [566, 257] width 453 height 166
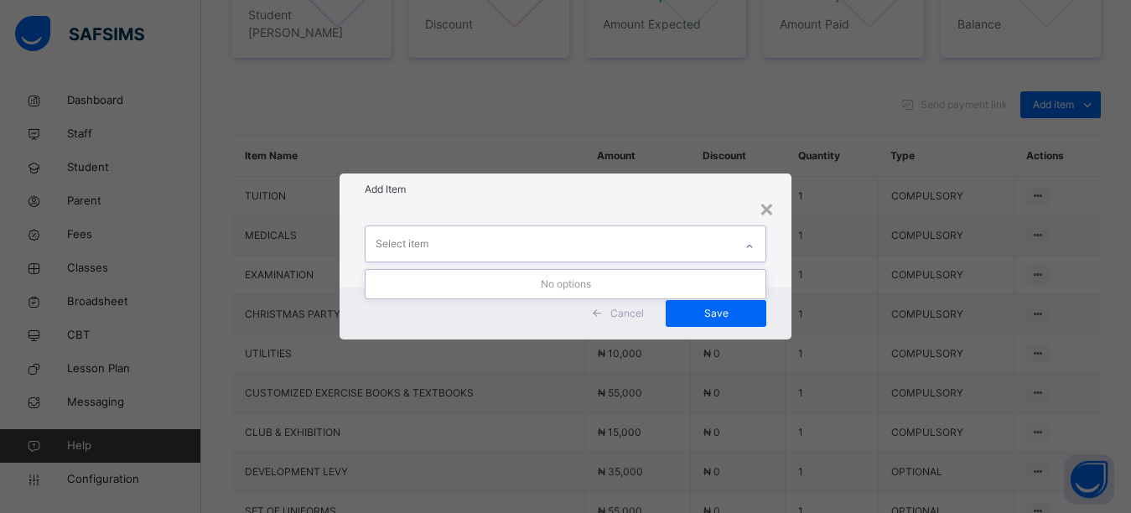
drag, startPoint x: 475, startPoint y: 245, endPoint x: 480, endPoint y: 227, distance: 18.3
click at [475, 244] on div "Select item" at bounding box center [550, 243] width 369 height 35
drag, startPoint x: 478, startPoint y: 194, endPoint x: 475, endPoint y: 232, distance: 38.7
click at [478, 202] on div "Add Item" at bounding box center [566, 190] width 453 height 32
click at [473, 242] on div "Select item" at bounding box center [550, 243] width 369 height 35
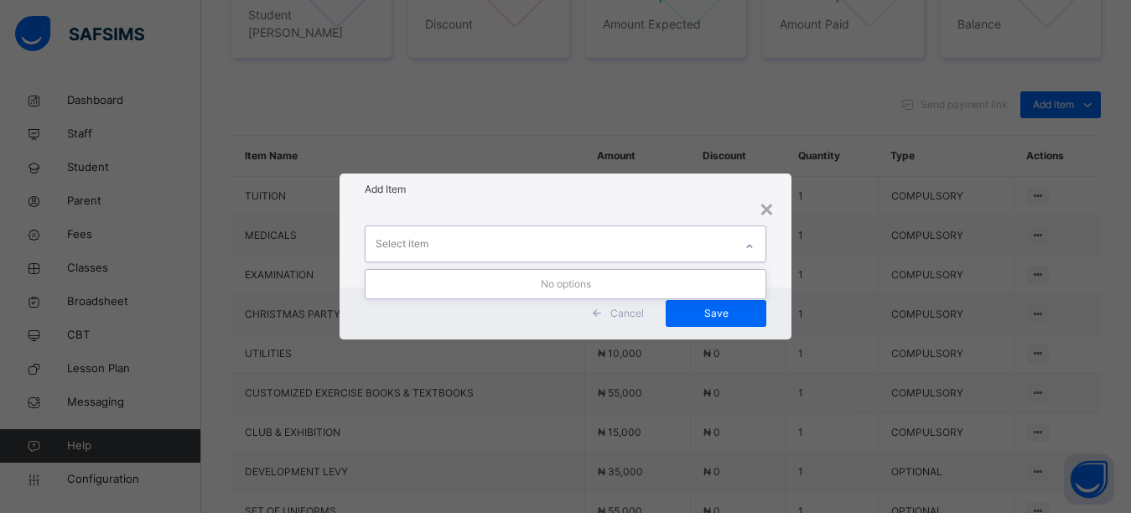
drag, startPoint x: 479, startPoint y: 200, endPoint x: 480, endPoint y: 210, distance: 10.1
click at [480, 209] on div "× Add Item 0 results available. Use Up and Down to choose options, press Enter …" at bounding box center [566, 257] width 453 height 166
click at [480, 238] on div "Select item" at bounding box center [550, 243] width 369 height 35
click at [421, 311] on div "REMEDIAL" at bounding box center [566, 313] width 401 height 29
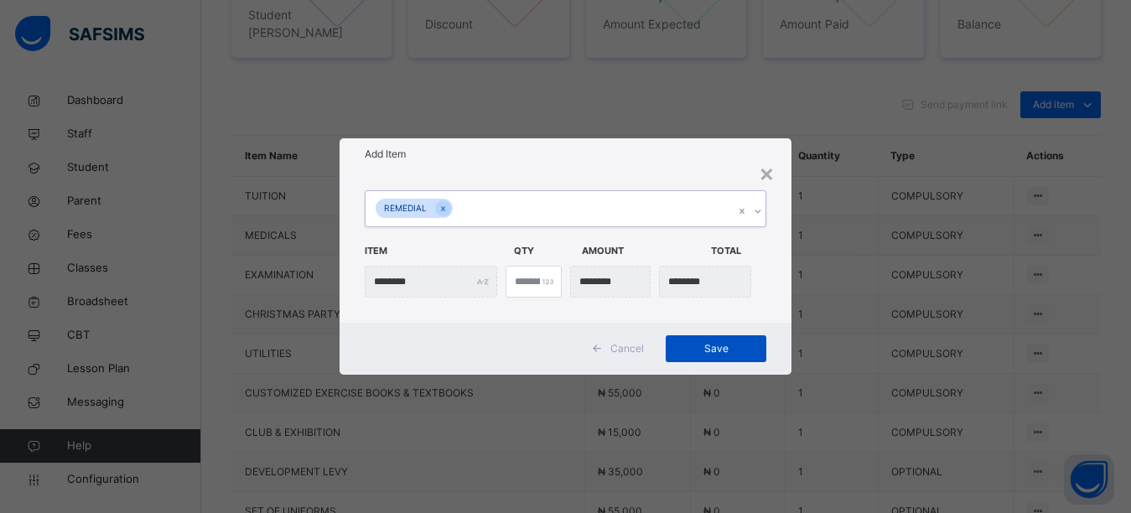
click at [681, 351] on span "Save" at bounding box center [715, 348] width 75 height 15
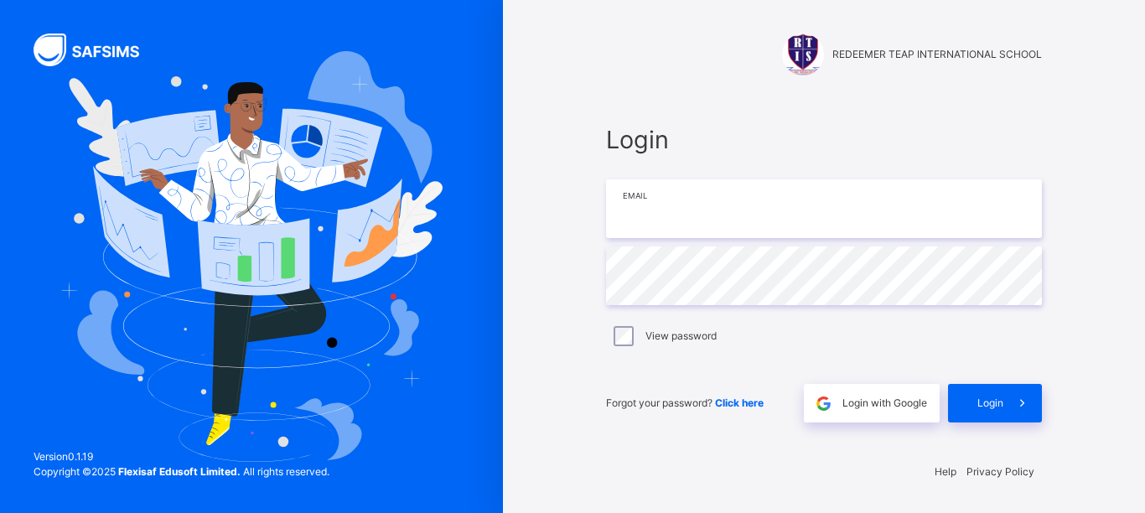
type input "**********"
